Goal: Task Accomplishment & Management: Manage account settings

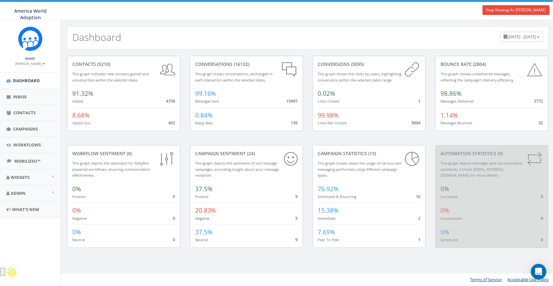
drag, startPoint x: 384, startPoint y: 14, endPoint x: 456, endPoint y: 4, distance: 72.4
click at [385, 14] on div "0.00 % of Available Amount Used You have used 0.00 % of your available amount." at bounding box center [411, 11] width 152 height 18
click at [30, 126] on span "Campaigns" at bounding box center [25, 129] width 25 height 6
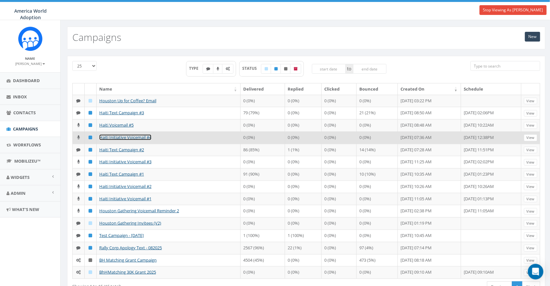
click at [117, 140] on link "Haiti Initiative Voicemail #4" at bounding box center [125, 137] width 52 height 6
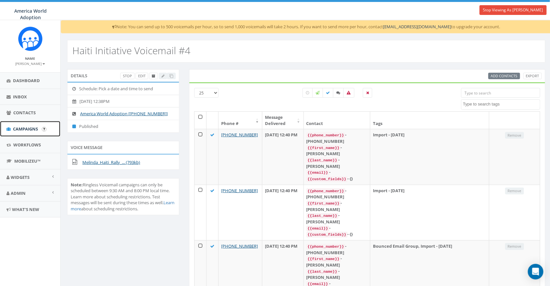
click at [22, 129] on span "Campaigns" at bounding box center [25, 129] width 25 height 6
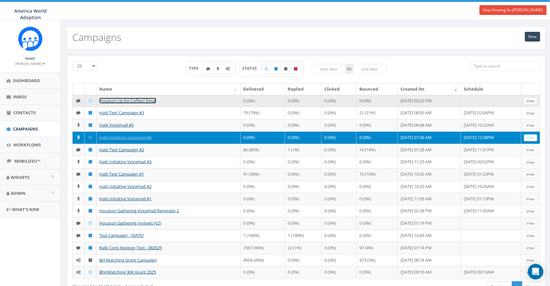
click at [117, 101] on link "Houston Up for Coffee? Email" at bounding box center [127, 101] width 57 height 6
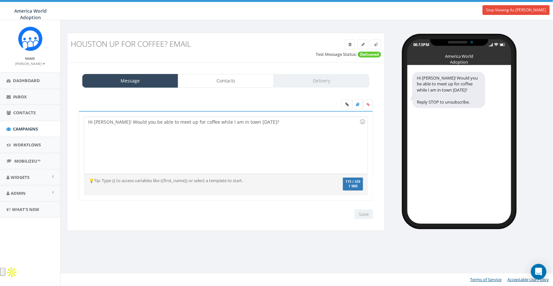
click at [210, 189] on div "💡Tip: Type {{ to access variables like {{first_name}} or select a template to s…" at bounding box center [226, 184] width 284 height 15
click at [301, 126] on div "Hi [PERSON_NAME]! Would you be able to meet up for coffee while I am in town [D…" at bounding box center [225, 145] width 283 height 57
copy div "0123456789"
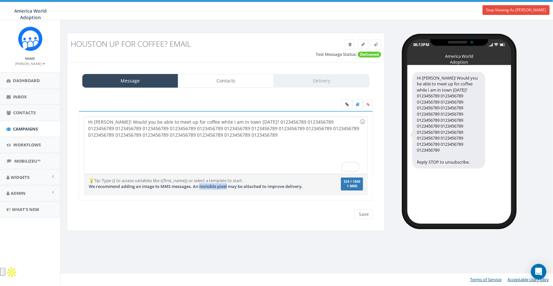
drag, startPoint x: 202, startPoint y: 187, endPoint x: 229, endPoint y: 184, distance: 27.2
click at [229, 184] on span "We recommend adding an image to MMS messages. An invisible pixel may be attache…" at bounding box center [196, 186] width 214 height 6
drag, startPoint x: 274, startPoint y: 122, endPoint x: 280, endPoint y: 144, distance: 22.5
click at [280, 144] on div "Hi Melinda! Would you be able to meet up for coffee while I am in town this Wed…" at bounding box center [225, 145] width 283 height 57
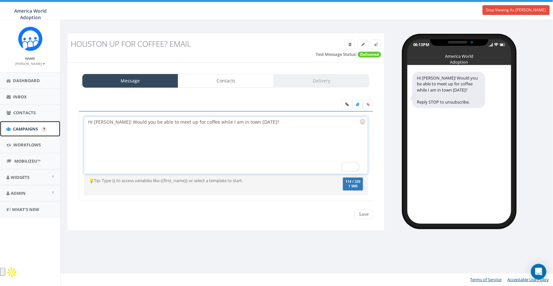
click at [22, 125] on link "Campaigns" at bounding box center [30, 129] width 60 height 16
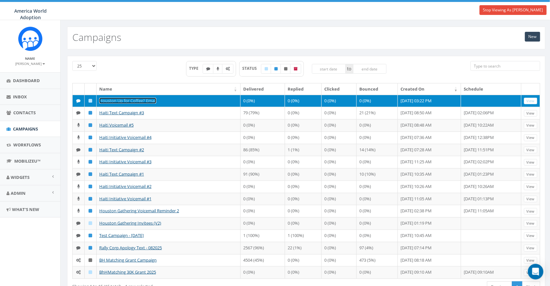
click at [111, 100] on link "Houston Up for Coffee? Email" at bounding box center [127, 101] width 57 height 6
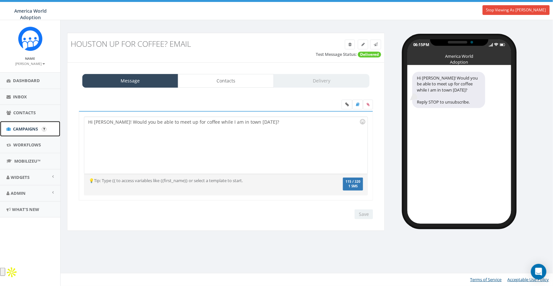
click at [18, 123] on link "Campaigns" at bounding box center [30, 129] width 60 height 16
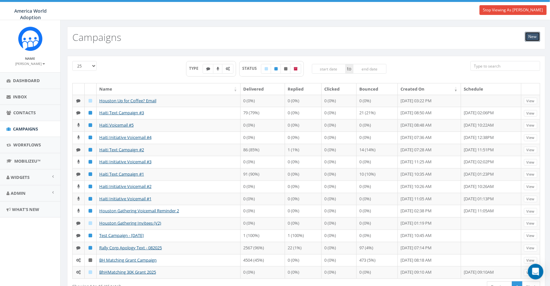
click at [528, 37] on link "New" at bounding box center [532, 37] width 15 height 10
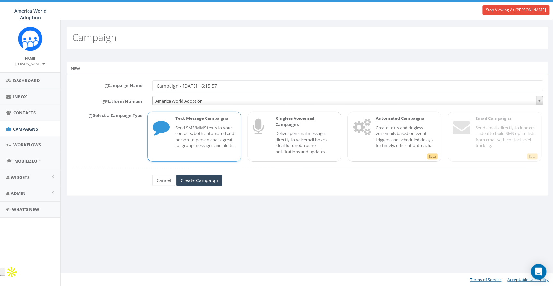
click at [156, 85] on input "Campaign - [DATE] 16:15:57" at bounding box center [347, 85] width 391 height 11
type input "Test Campaign - 10/09"
click at [190, 123] on div "Text Message Campaigns Send SMS/MMS texts to your contacts, both automated and …" at bounding box center [202, 136] width 67 height 42
click at [201, 182] on input "Create Campaign" at bounding box center [199, 180] width 46 height 11
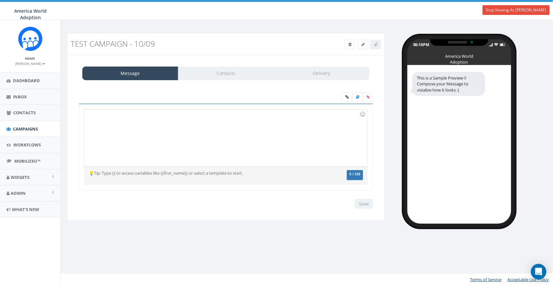
click at [154, 126] on div at bounding box center [225, 137] width 283 height 57
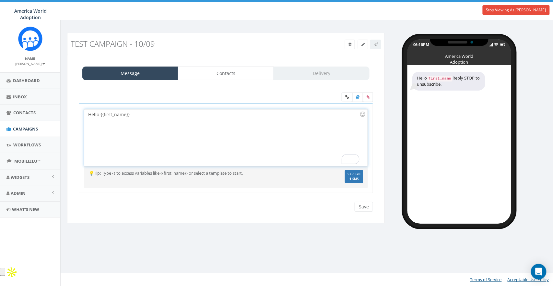
click at [135, 108] on div "Hello {{first_name}} Hello {{first_name}} Recent Smileys & People Animals & Nat…" at bounding box center [226, 148] width 294 height 90
click at [133, 113] on div "Hello {{first_name}}" at bounding box center [225, 137] width 283 height 57
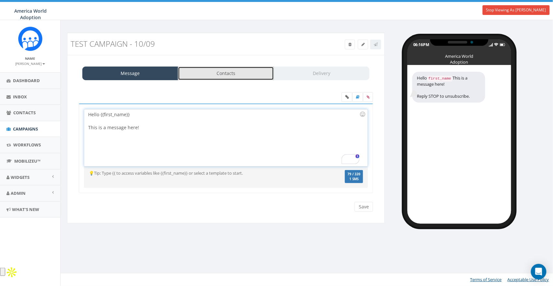
click at [230, 77] on link "Contacts" at bounding box center [226, 73] width 96 height 14
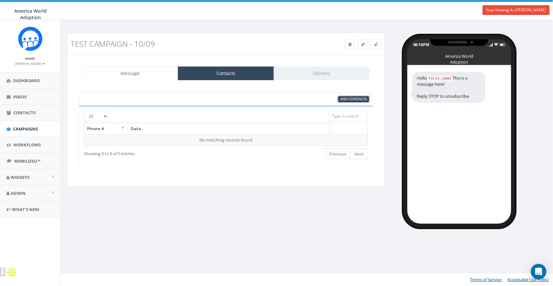
click at [353, 101] on span "Add Contacts" at bounding box center [354, 98] width 27 height 5
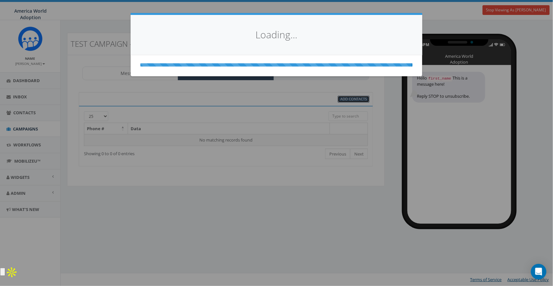
select select
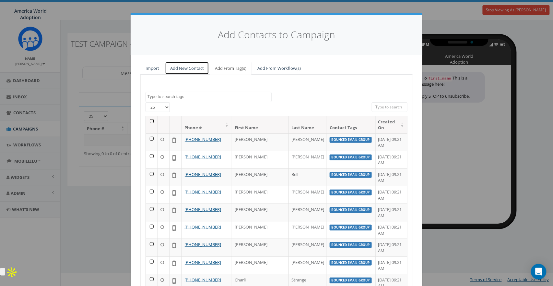
click at [182, 68] on link "Add New Contact" at bounding box center [187, 68] width 44 height 13
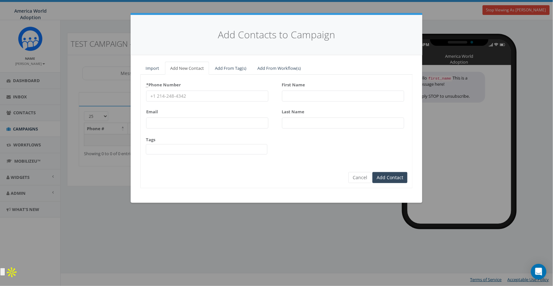
click at [182, 99] on input "* Phone Number" at bounding box center [207, 95] width 122 height 11
type input "8587365358"
click at [309, 96] on input "First Name" at bounding box center [343, 95] width 122 height 11
type input "James"
type input "Martin"
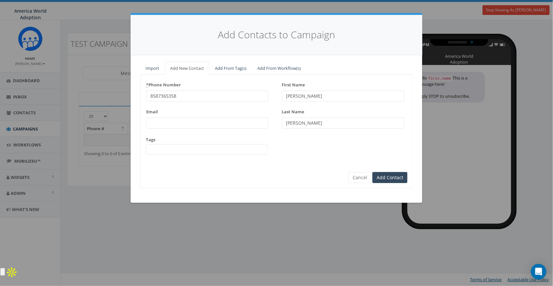
click at [300, 182] on div "* Phone Number 8587365358 Email Tags Bounced Email Group Houston Gathering Invi…" at bounding box center [276, 132] width 272 height 114
click at [408, 175] on div "* Phone Number 8587365358 Email Tags Bounced Email Group Houston Gathering Invi…" at bounding box center [276, 132] width 272 height 114
click at [402, 176] on input "Add Contact" at bounding box center [390, 177] width 35 height 11
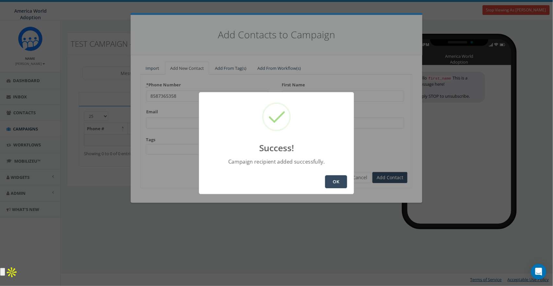
click at [330, 184] on button "OK" at bounding box center [336, 181] width 22 height 13
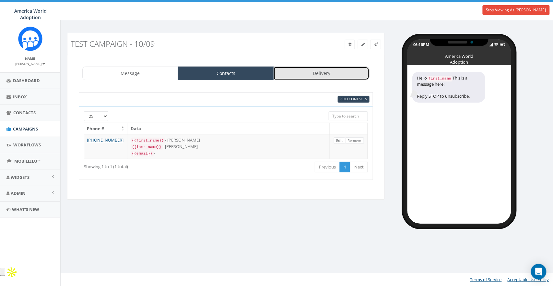
click at [307, 75] on link "Delivery" at bounding box center [322, 73] width 96 height 14
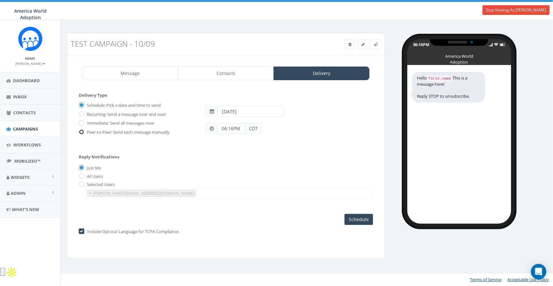
click at [82, 133] on input "Peer-to-Peer: Send each message manually" at bounding box center [81, 132] width 4 height 4
radio input "true"
click at [81, 233] on input "checkbox" at bounding box center [81, 231] width 4 height 4
checkbox input "false"
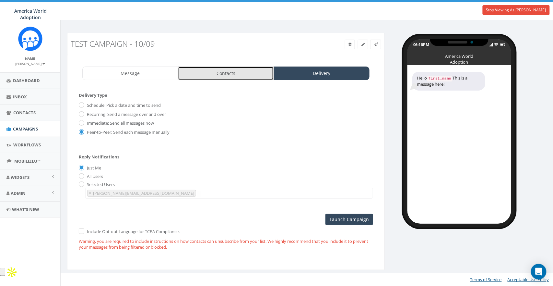
click at [242, 70] on link "Contacts" at bounding box center [226, 73] width 96 height 14
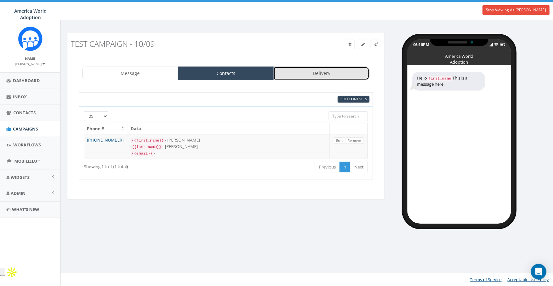
click at [325, 72] on link "Delivery" at bounding box center [322, 73] width 96 height 14
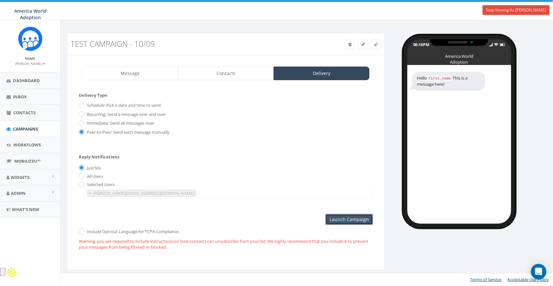
click at [350, 217] on input "Launch Campaign" at bounding box center [350, 219] width 48 height 11
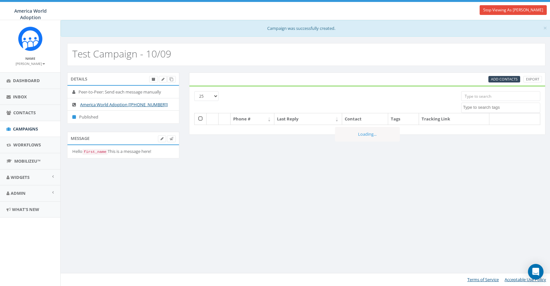
select select
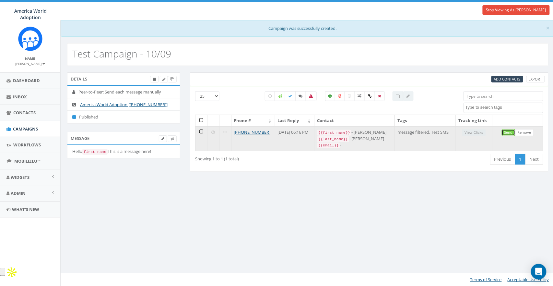
click at [508, 132] on link "Send" at bounding box center [509, 132] width 14 height 7
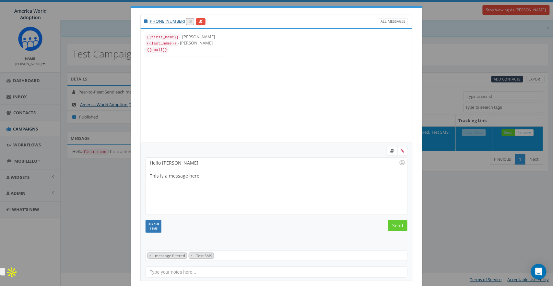
scroll to position [39, 0]
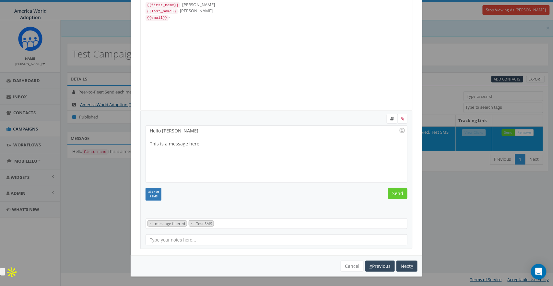
click at [207, 159] on div "Hello James This is a message here!" at bounding box center [276, 154] width 261 height 57
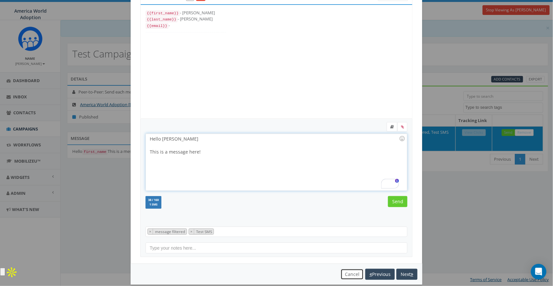
click at [346, 274] on button "Cancel" at bounding box center [352, 274] width 23 height 11
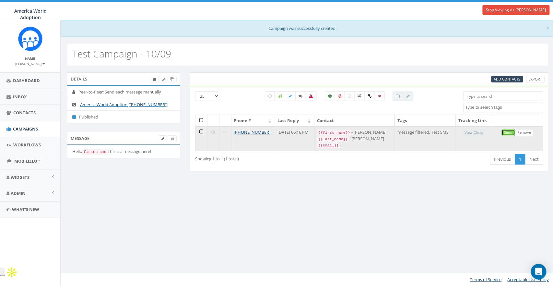
click at [506, 132] on link "Send" at bounding box center [509, 132] width 14 height 7
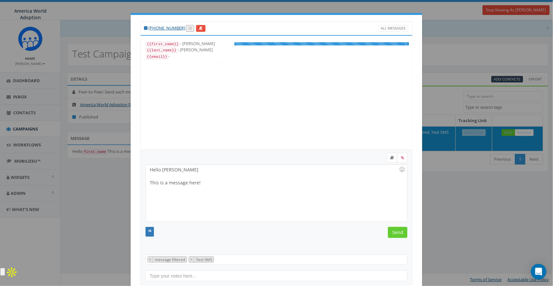
scroll to position [6, 0]
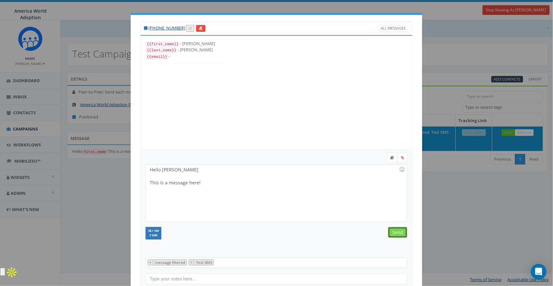
click at [396, 234] on input "Send" at bounding box center [397, 232] width 19 height 11
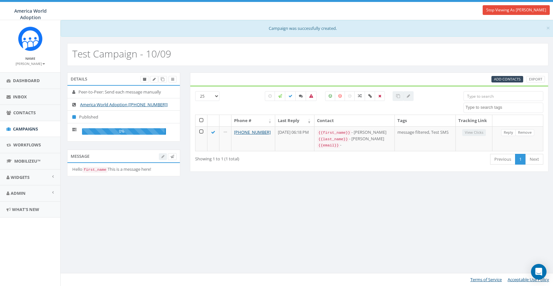
select select
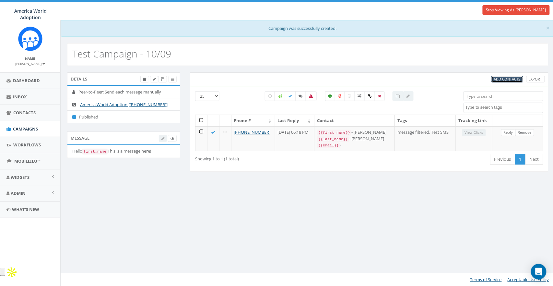
click at [507, 78] on span "Add Contacts" at bounding box center [507, 79] width 27 height 5
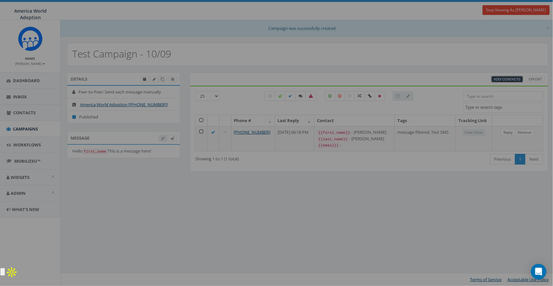
select select
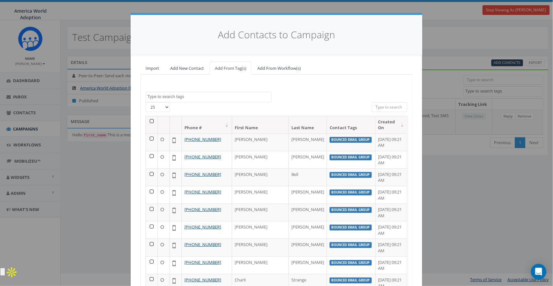
click at [168, 97] on textarea "Search" at bounding box center [210, 97] width 124 height 6
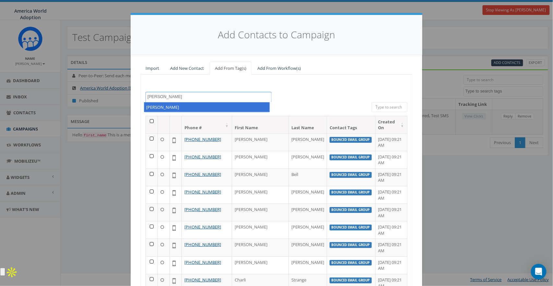
type textarea "melinda"
select select "melinda"
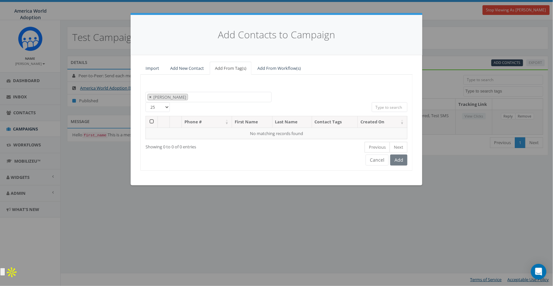
click at [149, 96] on button "×" at bounding box center [150, 97] width 5 height 6
select select
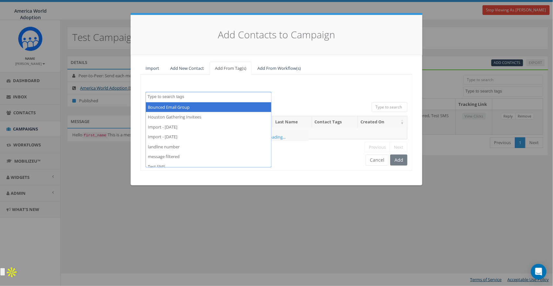
scroll to position [44, 0]
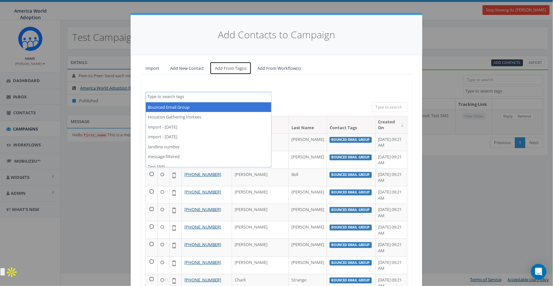
click at [212, 73] on link "Add From Tag(s)" at bounding box center [231, 68] width 42 height 13
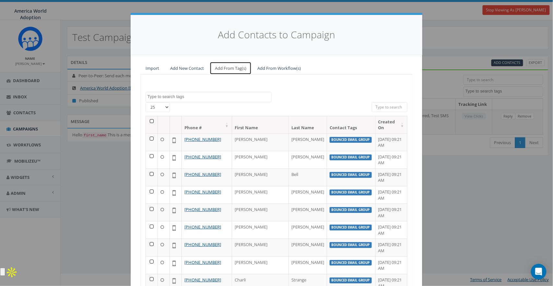
click at [210, 68] on link "Add From Tag(s)" at bounding box center [231, 68] width 42 height 13
click at [197, 69] on link "Add New Contact" at bounding box center [187, 68] width 44 height 13
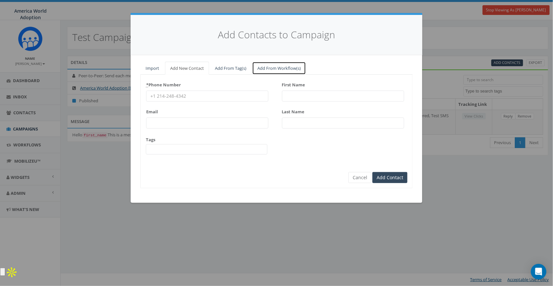
click at [289, 72] on link "Add From Workflow(s)" at bounding box center [279, 68] width 54 height 13
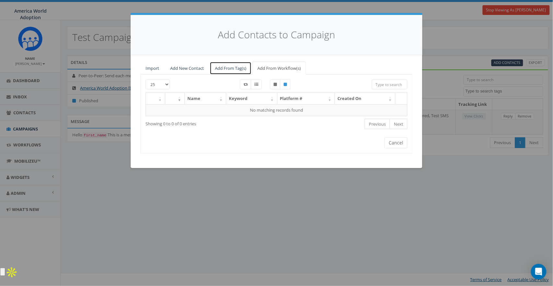
click at [236, 71] on link "Add From Tag(s)" at bounding box center [231, 68] width 42 height 13
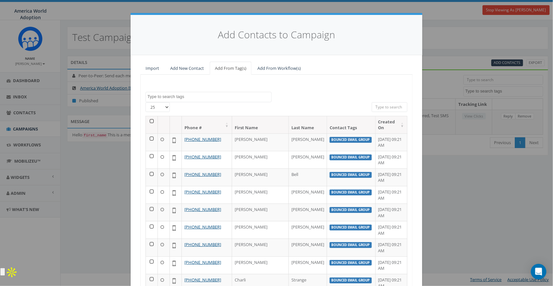
click at [383, 109] on input "search" at bounding box center [390, 107] width 36 height 10
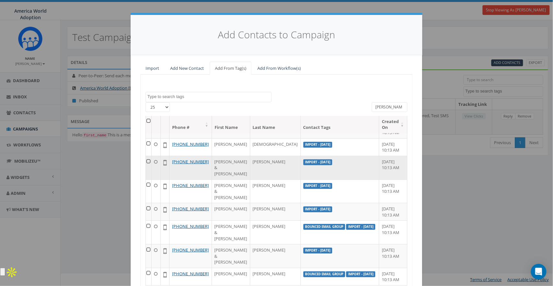
scroll to position [55, 0]
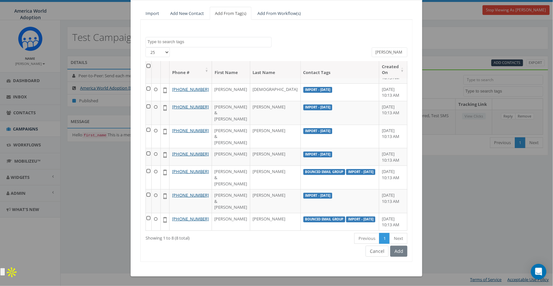
type input "melinda"
click at [374, 254] on button "Cancel" at bounding box center [377, 250] width 23 height 11
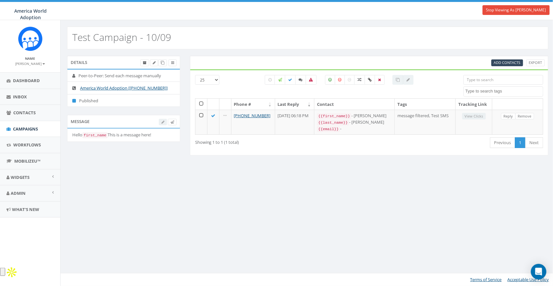
click at [336, 223] on div "Test Campaign - 10/09 Details Peer-to-Peer: Send each message manually America …" at bounding box center [307, 153] width 495 height 266
click at [509, 63] on span "Add Contacts" at bounding box center [507, 62] width 27 height 5
select select
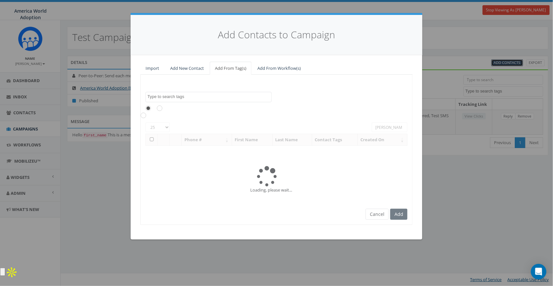
scroll to position [0, 0]
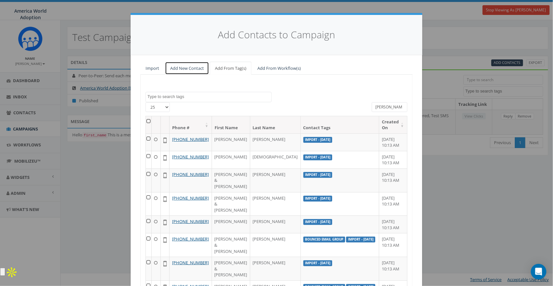
click at [181, 67] on link "Add New Contact" at bounding box center [187, 68] width 44 height 13
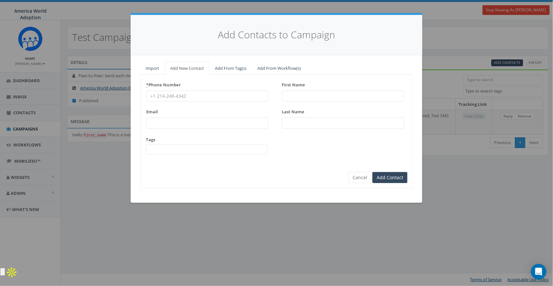
click at [172, 94] on input "* Phone Number" at bounding box center [207, 95] width 122 height 11
type input "8582402250"
click at [293, 156] on div "* Phone Number 8582402250 Email Tags Bounced Email Group Houston Gathering Invi…" at bounding box center [277, 119] width 272 height 80
click at [184, 147] on span at bounding box center [207, 149] width 122 height 10
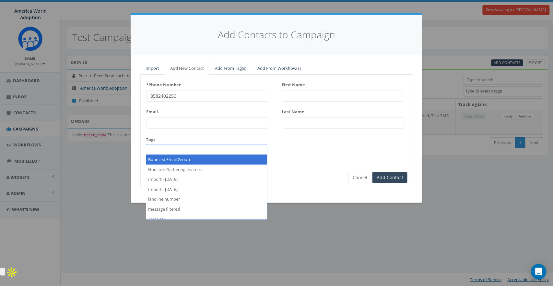
click at [305, 158] on div "* Phone Number 8582402250 Email Tags Bounced Email Group Houston Gathering Invi…" at bounding box center [277, 119] width 272 height 80
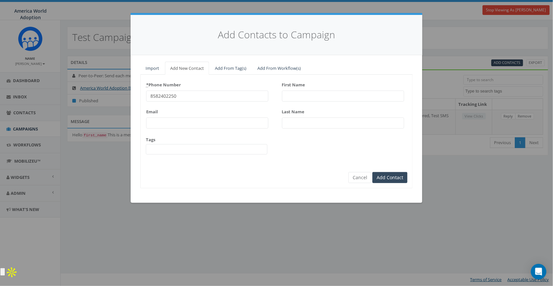
click at [296, 88] on div "First Name" at bounding box center [343, 90] width 122 height 22
click at [298, 92] on input "First Name" at bounding box center [343, 95] width 122 height 11
type input "a"
type input "Rally Corp"
click at [299, 156] on div "* Phone Number 8582402250 Email Tags Bounced Email Group Houston Gathering Invi…" at bounding box center [277, 119] width 272 height 80
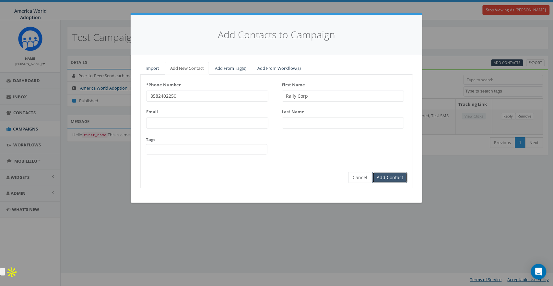
click at [401, 178] on input "Add Contact" at bounding box center [390, 177] width 35 height 11
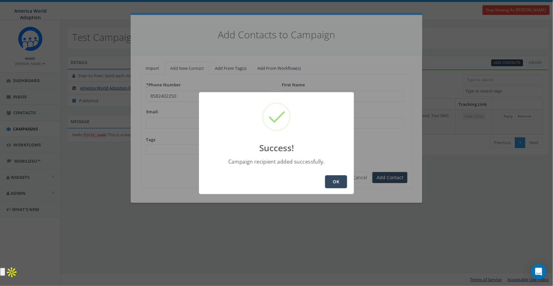
click at [325, 179] on button "OK" at bounding box center [336, 181] width 22 height 13
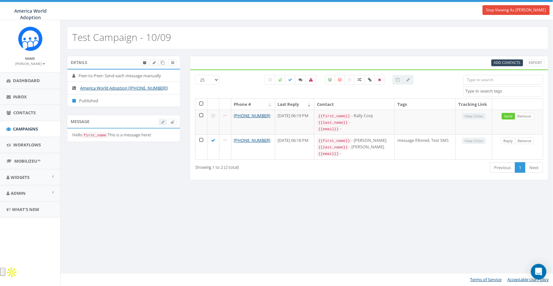
click at [212, 218] on div "Test Campaign - 10/09 Details Peer-to-Peer: Send each message manually America …" at bounding box center [307, 153] width 495 height 266
click at [30, 98] on link "Inbox" at bounding box center [30, 97] width 60 height 16
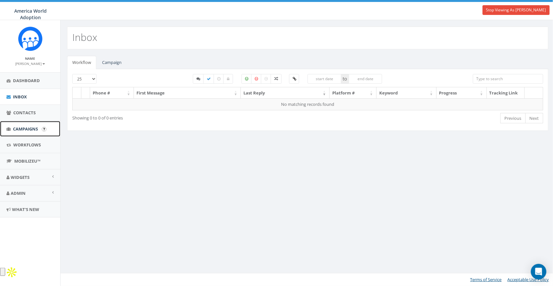
click at [28, 129] on span "Campaigns" at bounding box center [25, 129] width 25 height 6
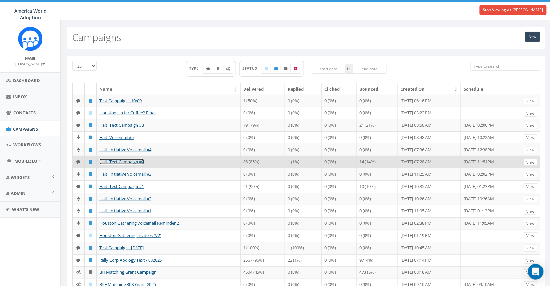
click at [130, 164] on link "Haiti Text Campaign #2" at bounding box center [121, 162] width 45 height 6
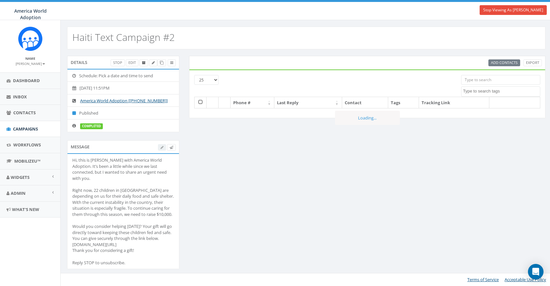
select select
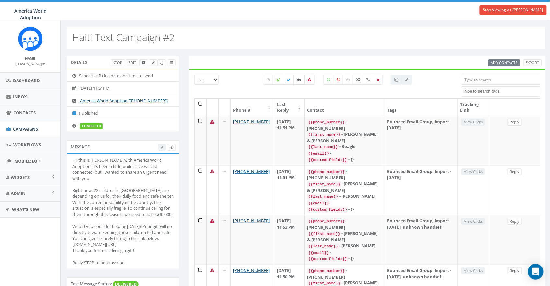
click at [298, 81] on icon at bounding box center [299, 80] width 4 height 4
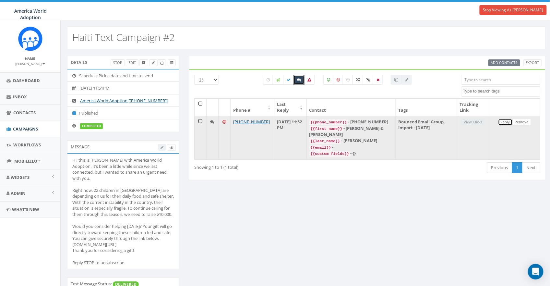
click at [500, 123] on link "Reply" at bounding box center [505, 122] width 15 height 7
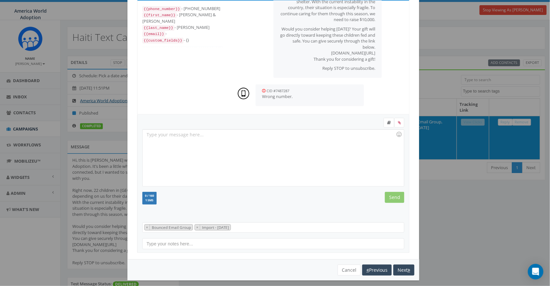
scroll to position [39, 0]
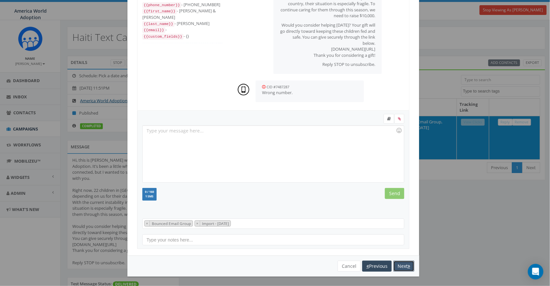
click at [404, 267] on button "Next" at bounding box center [403, 265] width 21 height 11
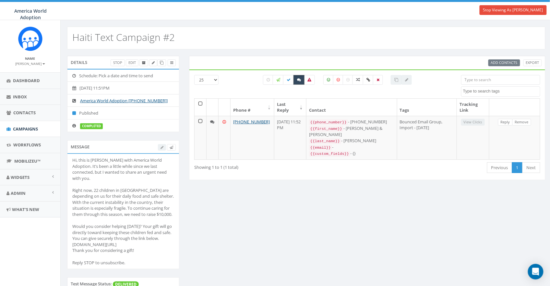
click at [297, 79] on icon at bounding box center [299, 80] width 4 height 4
checkbox input "false"
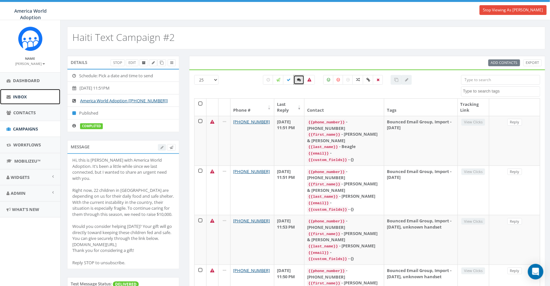
click at [31, 98] on link "Inbox" at bounding box center [30, 97] width 60 height 16
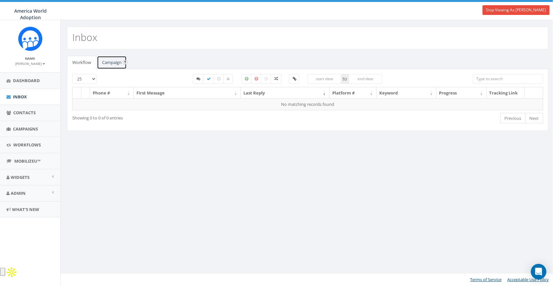
click at [115, 64] on link "Campaign" at bounding box center [112, 62] width 30 height 13
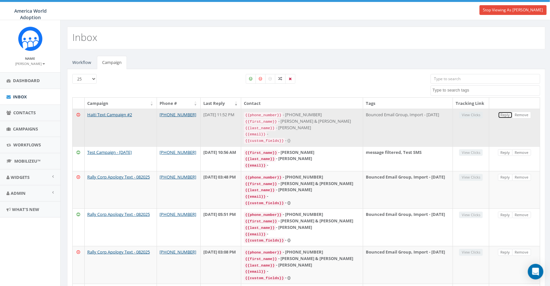
click at [504, 115] on link "Reply" at bounding box center [505, 115] width 15 height 7
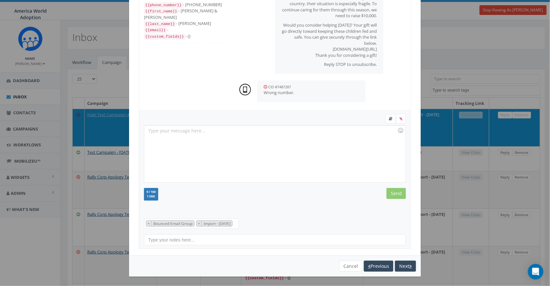
scroll to position [47, 0]
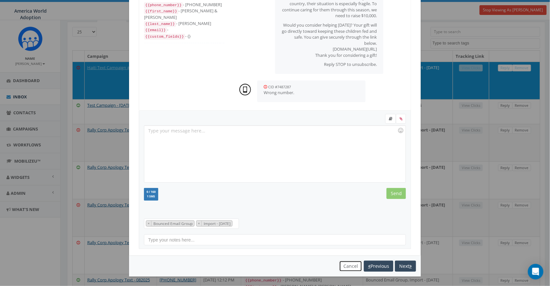
click at [346, 262] on button "Cancel" at bounding box center [350, 265] width 23 height 11
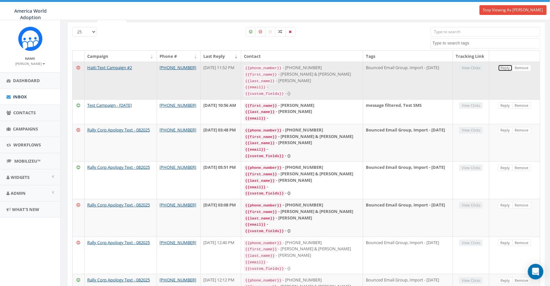
click at [505, 68] on link "Reply" at bounding box center [505, 68] width 15 height 7
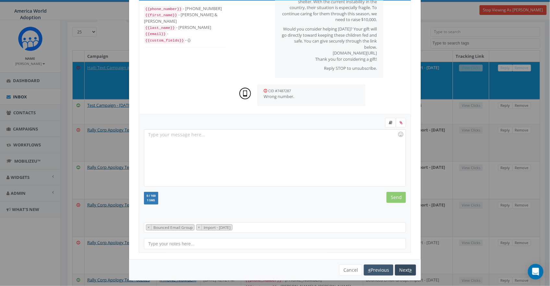
scroll to position [39, 0]
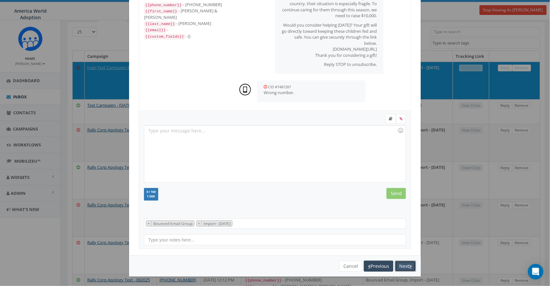
click at [398, 266] on button "Next" at bounding box center [405, 265] width 21 height 11
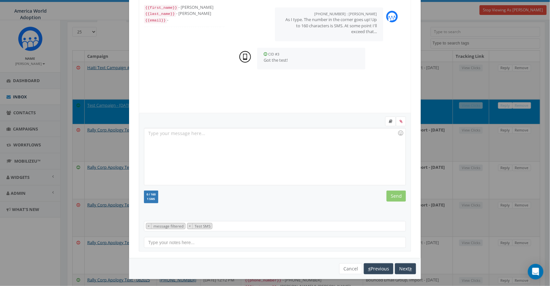
scroll to position [6, 0]
click at [402, 266] on button "Next" at bounding box center [405, 268] width 21 height 11
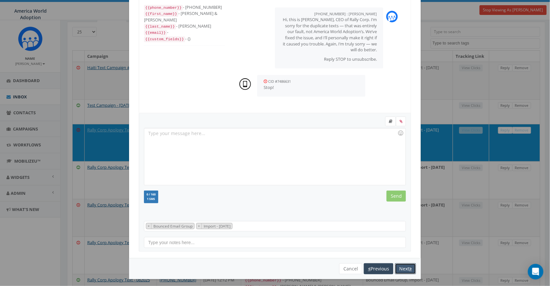
click at [403, 267] on button "Next" at bounding box center [405, 268] width 21 height 11
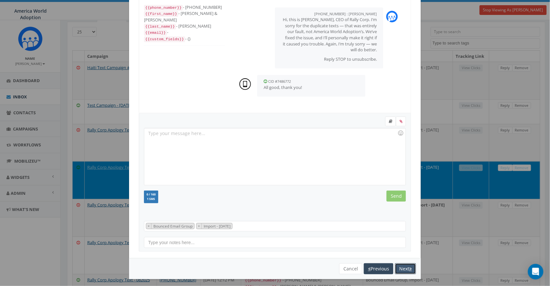
click at [403, 268] on button "Next" at bounding box center [405, 268] width 21 height 11
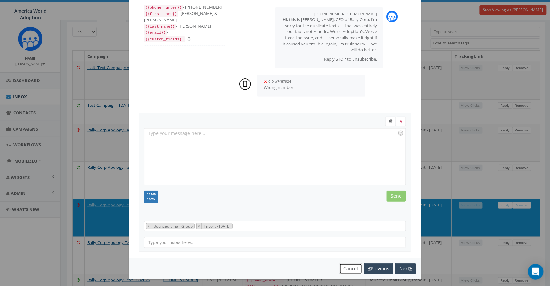
click at [352, 270] on button "Cancel" at bounding box center [350, 268] width 23 height 11
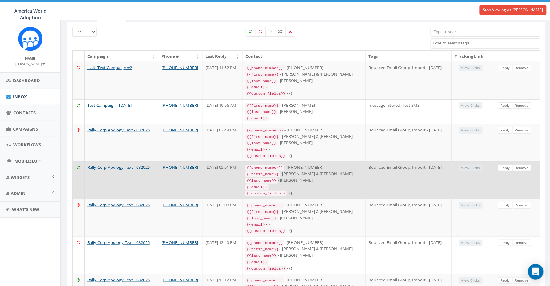
scroll to position [0, 0]
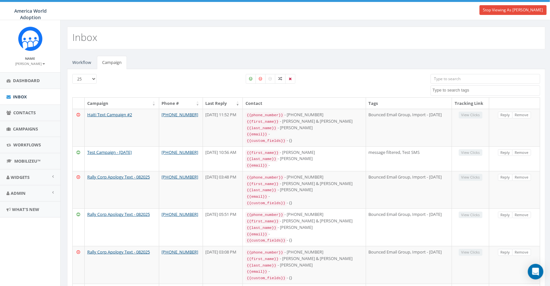
click at [36, 64] on small "Melinda Salle" at bounding box center [31, 63] width 30 height 5
click at [32, 75] on link "Profile" at bounding box center [32, 73] width 51 height 8
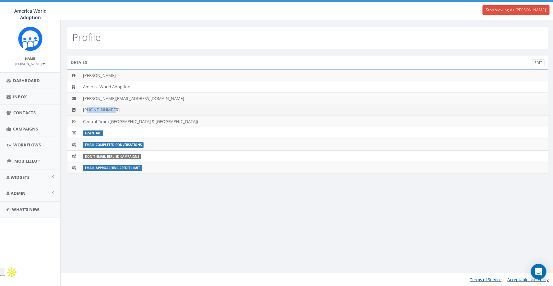
drag, startPoint x: 89, startPoint y: 110, endPoint x: 124, endPoint y: 109, distance: 35.4
click at [124, 109] on td "[PHONE_NUMBER]" at bounding box center [314, 110] width 468 height 12
click at [117, 111] on td "+18649796325" at bounding box center [314, 110] width 468 height 12
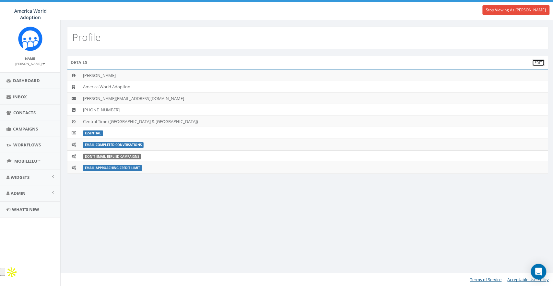
click at [534, 63] on link "Edit" at bounding box center [538, 62] width 13 height 7
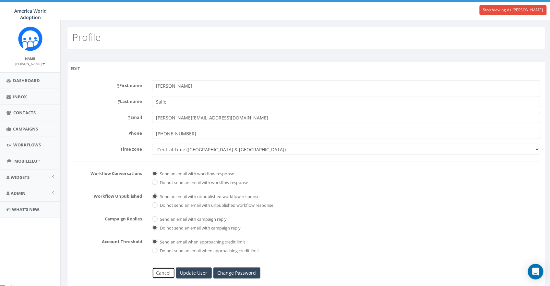
click at [163, 274] on link "Cancel" at bounding box center [163, 272] width 23 height 11
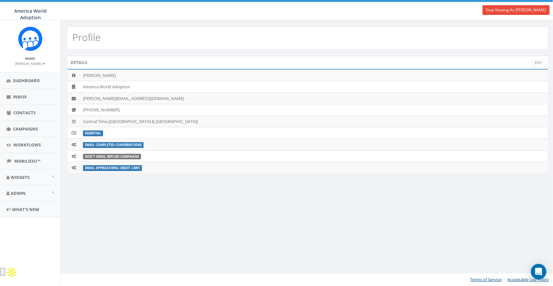
click at [190, 209] on div "Profile Details Edit [PERSON_NAME] America World Adoption [PERSON_NAME][EMAIL_A…" at bounding box center [307, 153] width 495 height 266
click at [19, 180] on link "Widgets" at bounding box center [30, 177] width 60 height 16
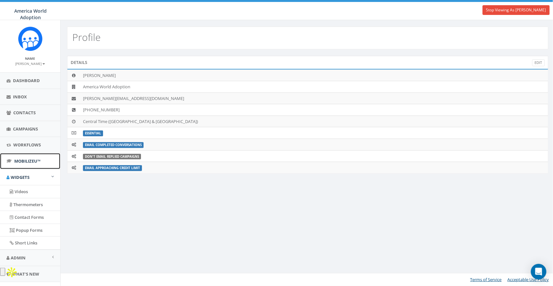
click at [26, 164] on link "MobilizeU™" at bounding box center [30, 161] width 60 height 16
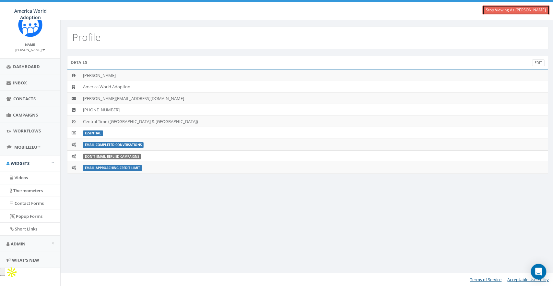
click at [522, 9] on link "Stop Viewing As [PERSON_NAME]" at bounding box center [516, 10] width 67 height 10
